Goal: Information Seeking & Learning: Learn about a topic

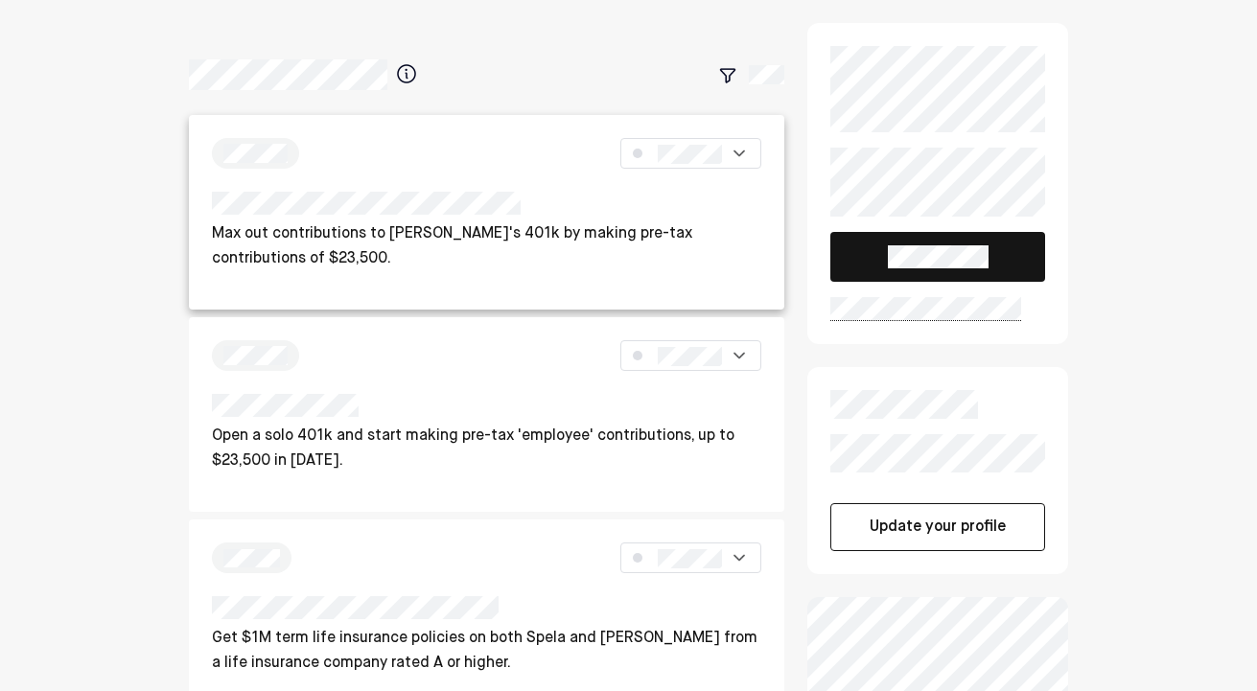
click at [504, 240] on p "Max out contributions to [PERSON_NAME]'s 401k by making pre-tax contributions o…" at bounding box center [487, 246] width 550 height 49
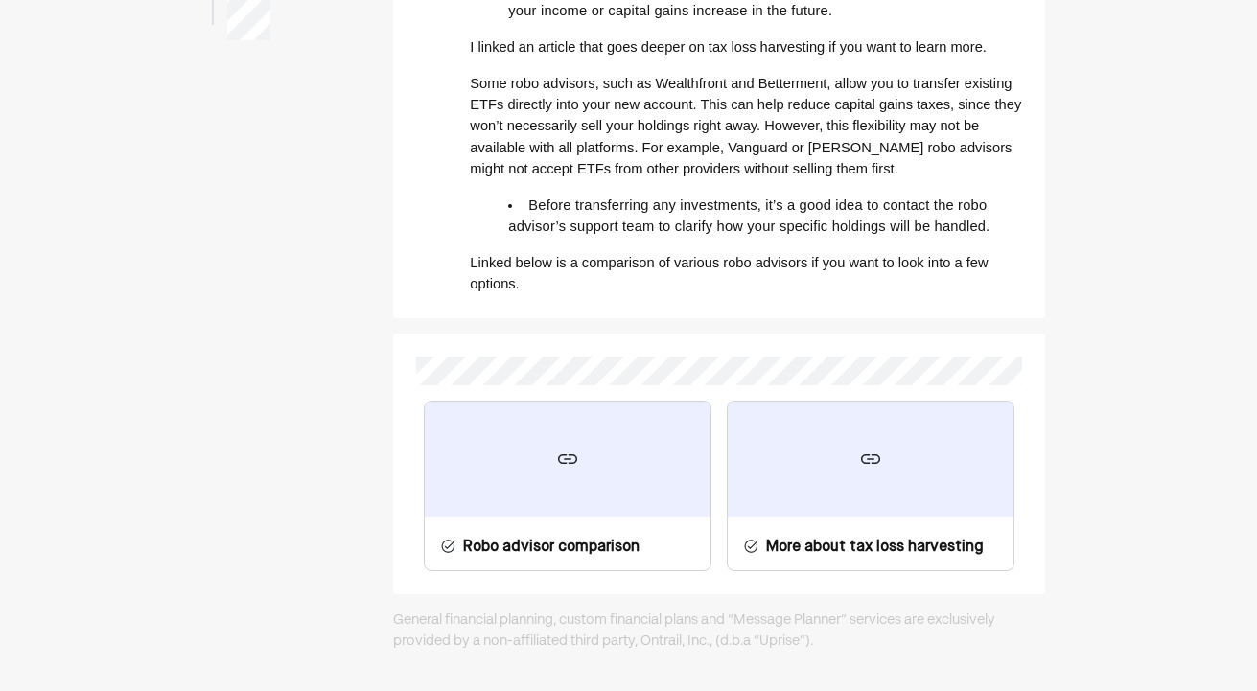
scroll to position [389, 0]
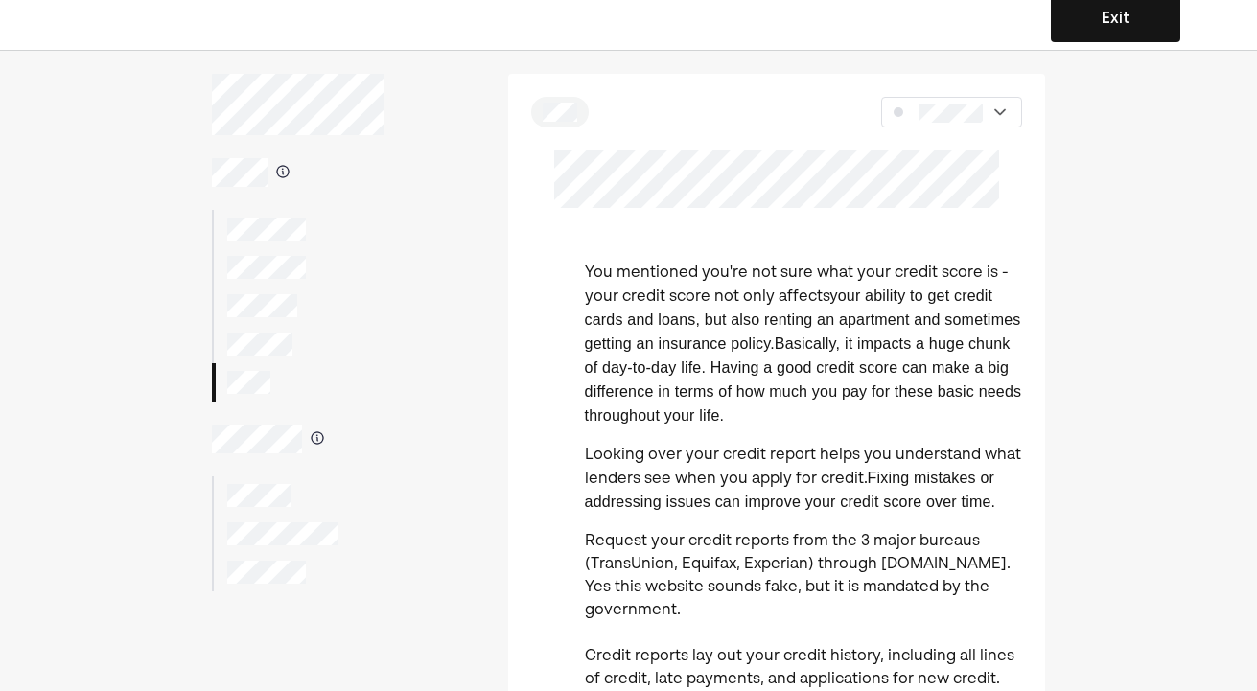
scroll to position [188, 0]
